Goal: Navigation & Orientation: Understand site structure

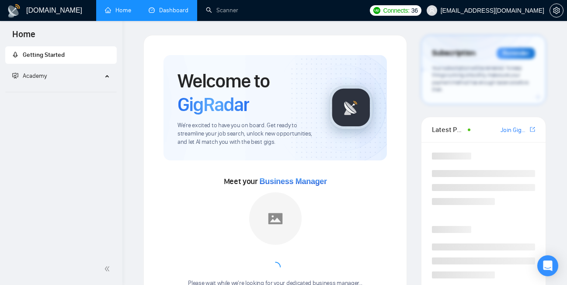
click at [175, 14] on link "Dashboard" at bounding box center [169, 10] width 40 height 7
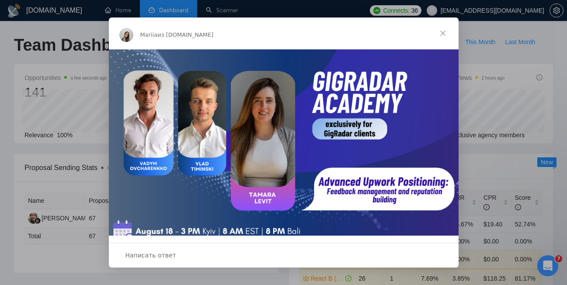
click at [435, 31] on span "Закрыть" at bounding box center [442, 32] width 31 height 31
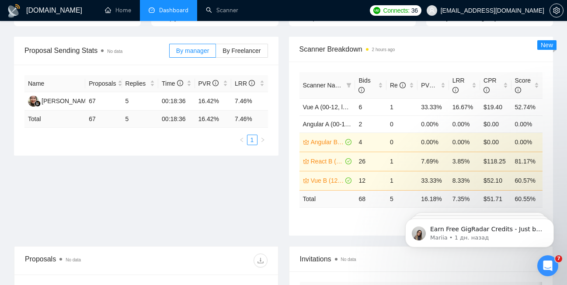
scroll to position [118, 0]
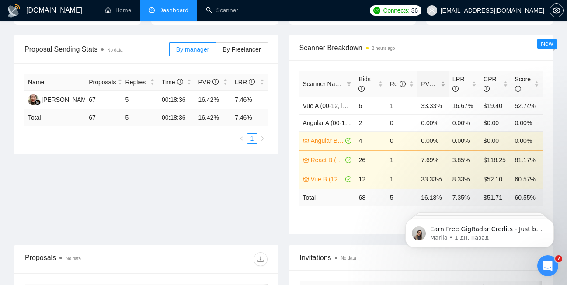
click at [426, 82] on span "PVR" at bounding box center [431, 83] width 21 height 7
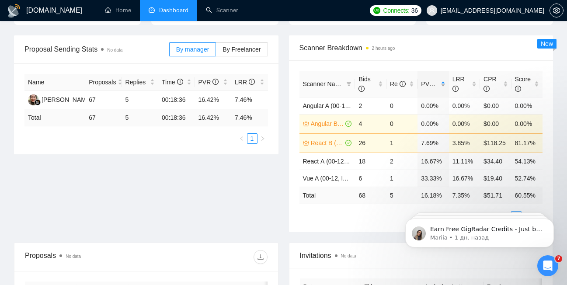
click at [426, 82] on span "PVR" at bounding box center [431, 83] width 21 height 7
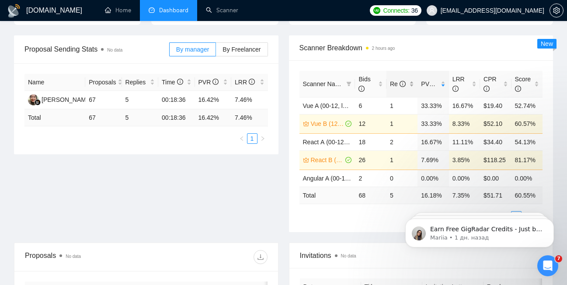
click at [391, 86] on span "Re" at bounding box center [398, 83] width 16 height 7
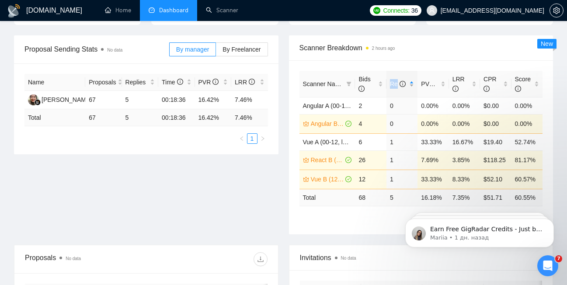
click at [391, 86] on span "Re" at bounding box center [398, 83] width 16 height 7
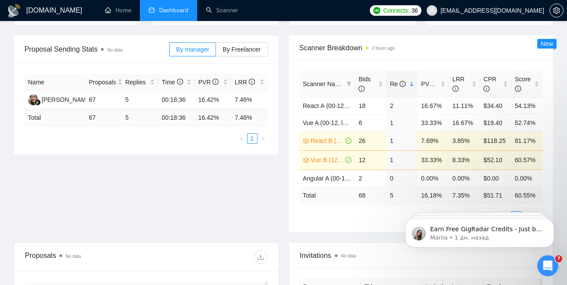
click at [429, 45] on span "Scanner Breakdown 2 hours ago" at bounding box center [420, 47] width 243 height 11
click at [460, 83] on span "LRR" at bounding box center [460, 83] width 17 height 19
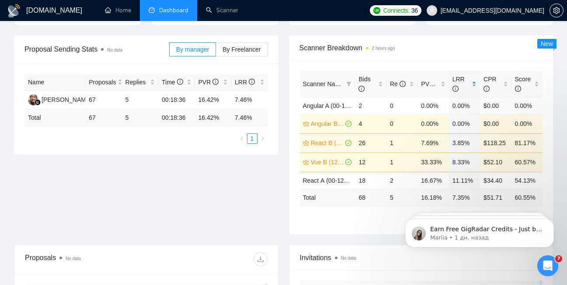
click at [460, 83] on span "LRR" at bounding box center [460, 83] width 17 height 19
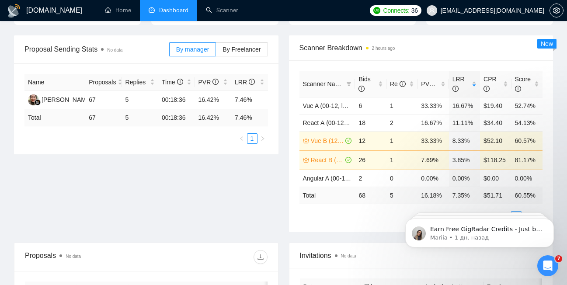
click at [470, 54] on div "Scanner Breakdown 2 hours ago" at bounding box center [420, 47] width 243 height 25
click at [498, 80] on span "CPR" at bounding box center [491, 83] width 17 height 19
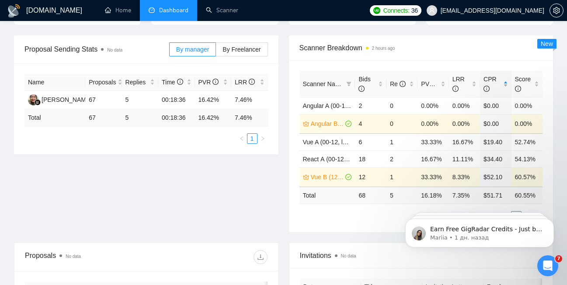
click at [498, 80] on span "CPR" at bounding box center [491, 83] width 17 height 19
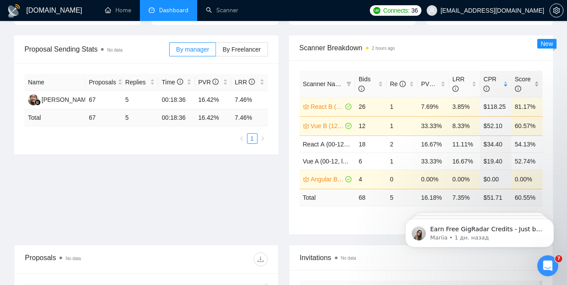
click at [528, 82] on span "Score" at bounding box center [523, 84] width 16 height 17
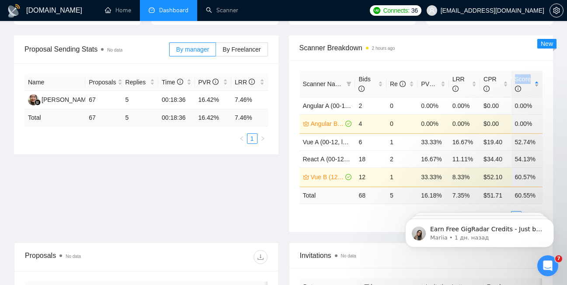
click at [529, 82] on span "Score" at bounding box center [523, 84] width 16 height 17
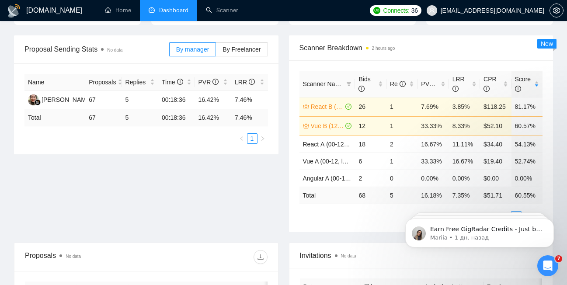
click at [563, 80] on div "[DOMAIN_NAME] Home Dashboard Scanner Connects: 36 [EMAIL_ADDRESS][DOMAIN_NAME] …" at bounding box center [283, 235] width 567 height 706
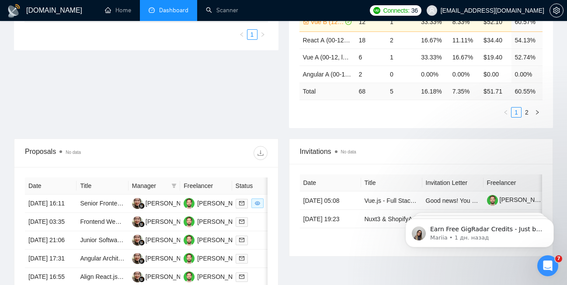
scroll to position [0, 0]
